Goal: Task Accomplishment & Management: Manage account settings

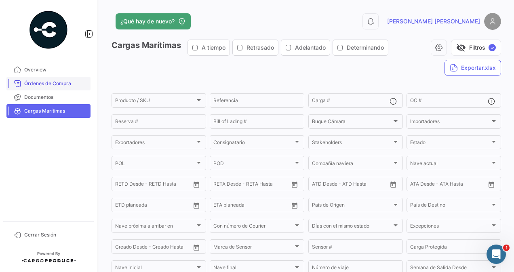
click at [52, 82] on span "Órdenes de Compra" at bounding box center [55, 83] width 63 height 7
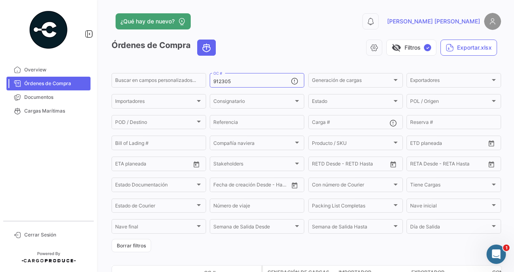
scroll to position [81, 0]
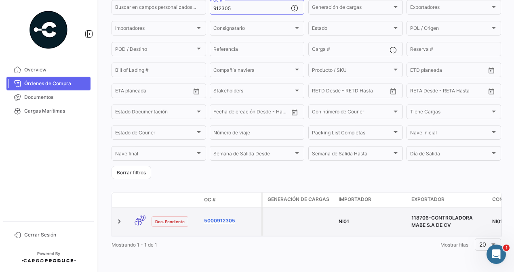
click at [226, 217] on link "5000912305" at bounding box center [231, 220] width 54 height 7
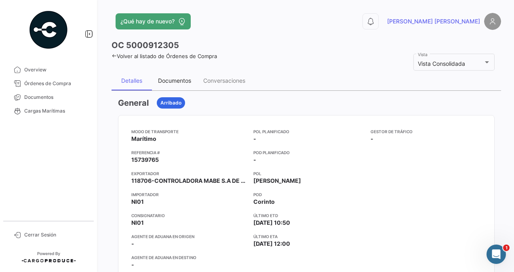
click at [182, 81] on div "Documentos" at bounding box center [174, 80] width 33 height 7
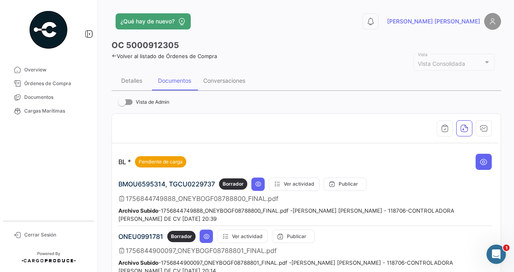
click at [486, 21] on img at bounding box center [492, 21] width 17 height 17
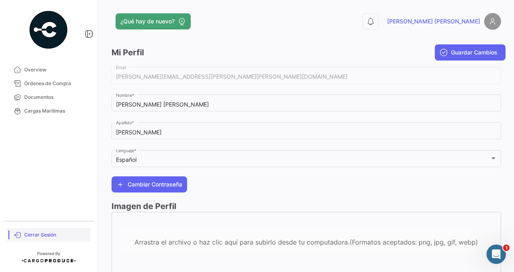
click at [49, 236] on span "Cerrar Sesión" at bounding box center [55, 234] width 63 height 7
